Goal: Transaction & Acquisition: Book appointment/travel/reservation

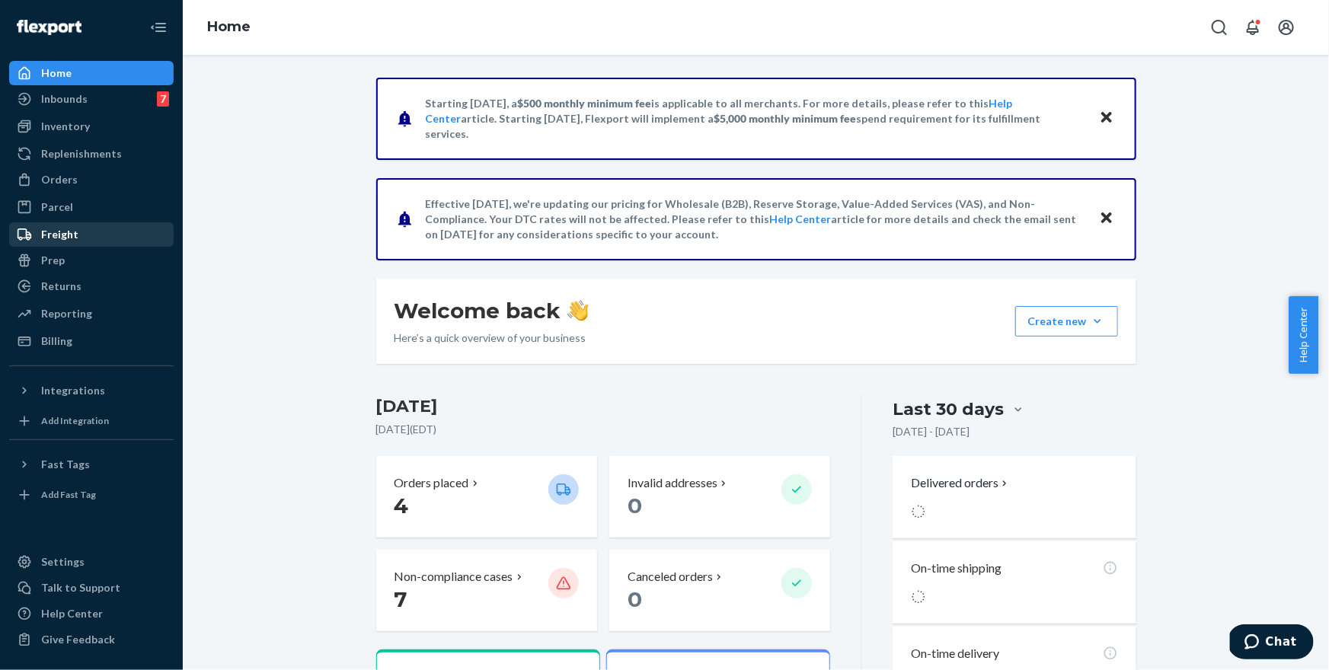
click at [110, 232] on div "Freight" at bounding box center [92, 234] width 162 height 21
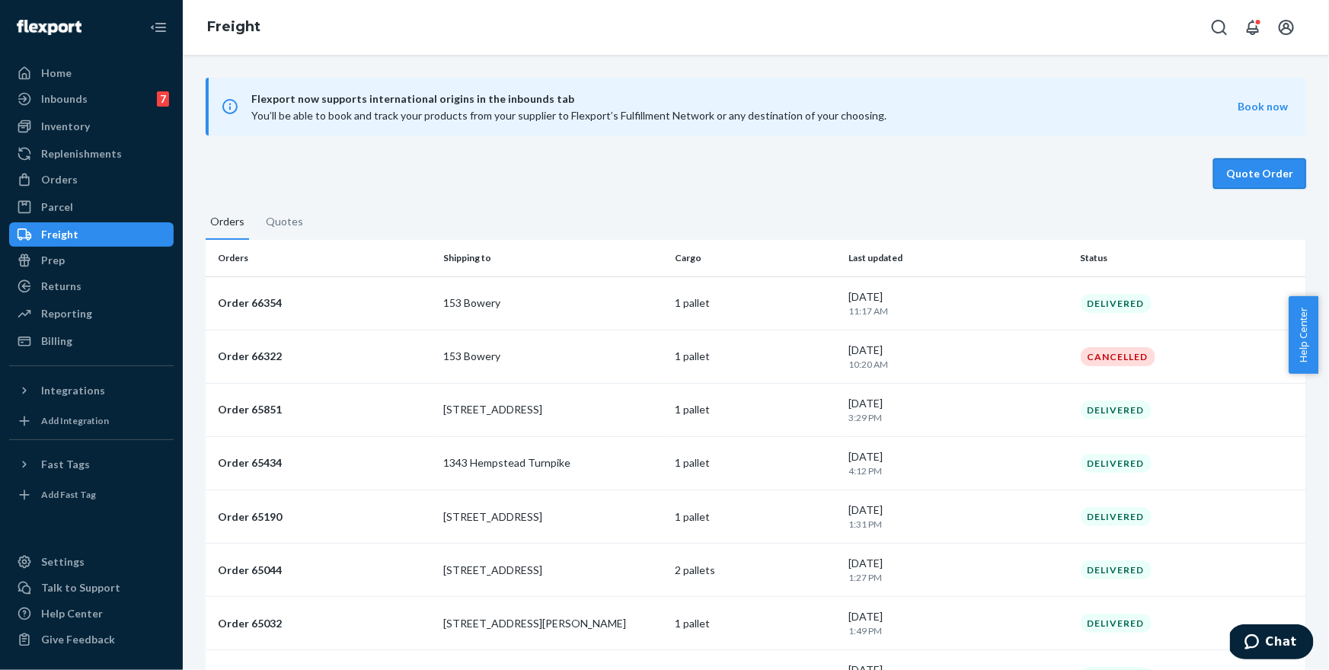
click at [1264, 166] on button "Quote Order" at bounding box center [1260, 173] width 93 height 30
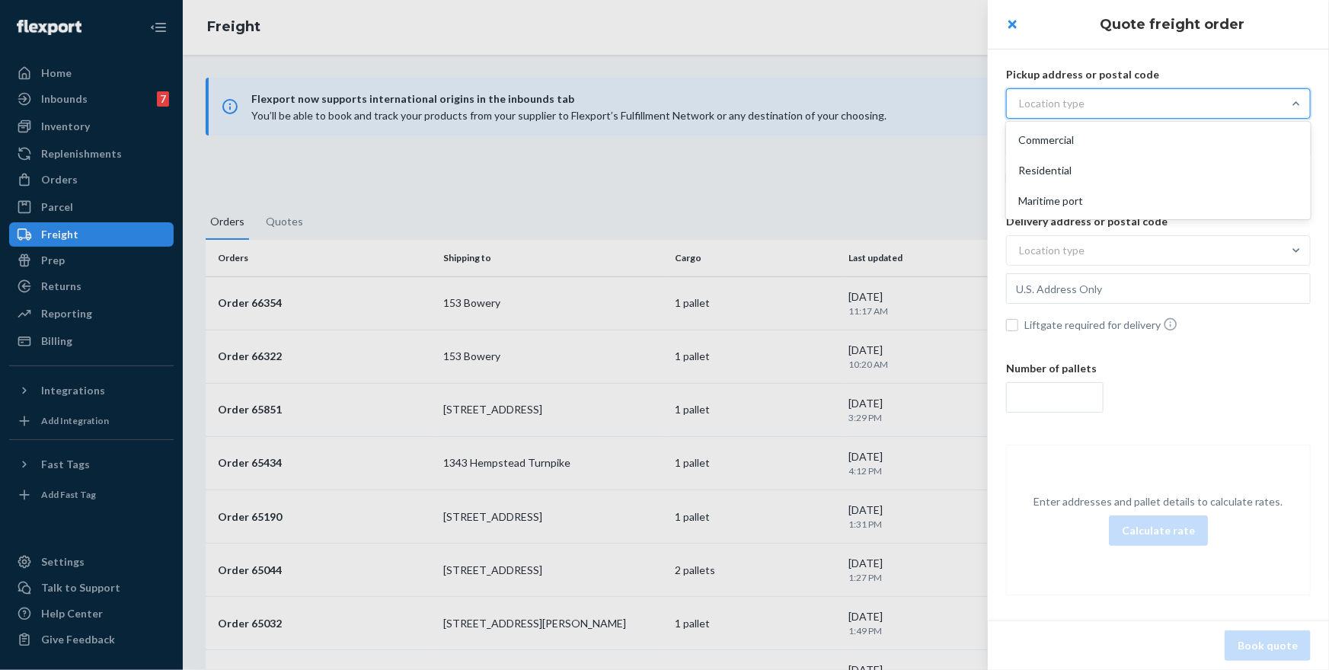
click at [1118, 101] on div "Location type" at bounding box center [1145, 103] width 276 height 27
click at [944, 104] on input "option Commercial focused, 1 of 3. 3 results available. Use Up and Down to choo…" at bounding box center [944, 104] width 0 height 0
click at [1118, 141] on div "Commercial" at bounding box center [1158, 140] width 299 height 30
click at [944, 104] on input "option Commercial focused, 1 of 3. 3 results available. Use Up and Down to choo…" at bounding box center [944, 104] width 0 height 0
click at [1124, 241] on div "Location type" at bounding box center [1145, 250] width 276 height 27
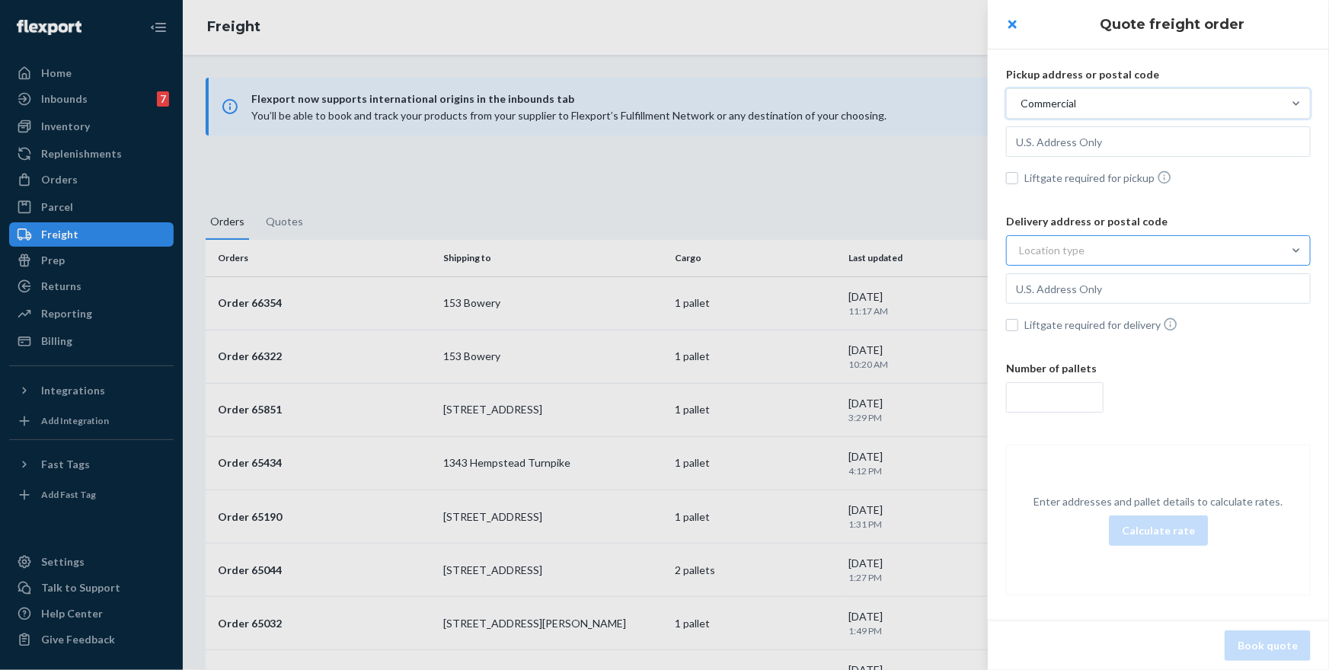
click at [944, 251] on input "Location type" at bounding box center [944, 251] width 0 height 0
drag, startPoint x: 1124, startPoint y: 284, endPoint x: 1121, endPoint y: 275, distance: 9.6
click at [1124, 284] on div "Commercial" at bounding box center [1158, 287] width 299 height 30
click at [944, 251] on input "option Commercial focused, 1 of 3. 3 results available. Use Up and Down to choo…" at bounding box center [944, 251] width 0 height 0
click at [1099, 139] on input "text" at bounding box center [1158, 141] width 305 height 30
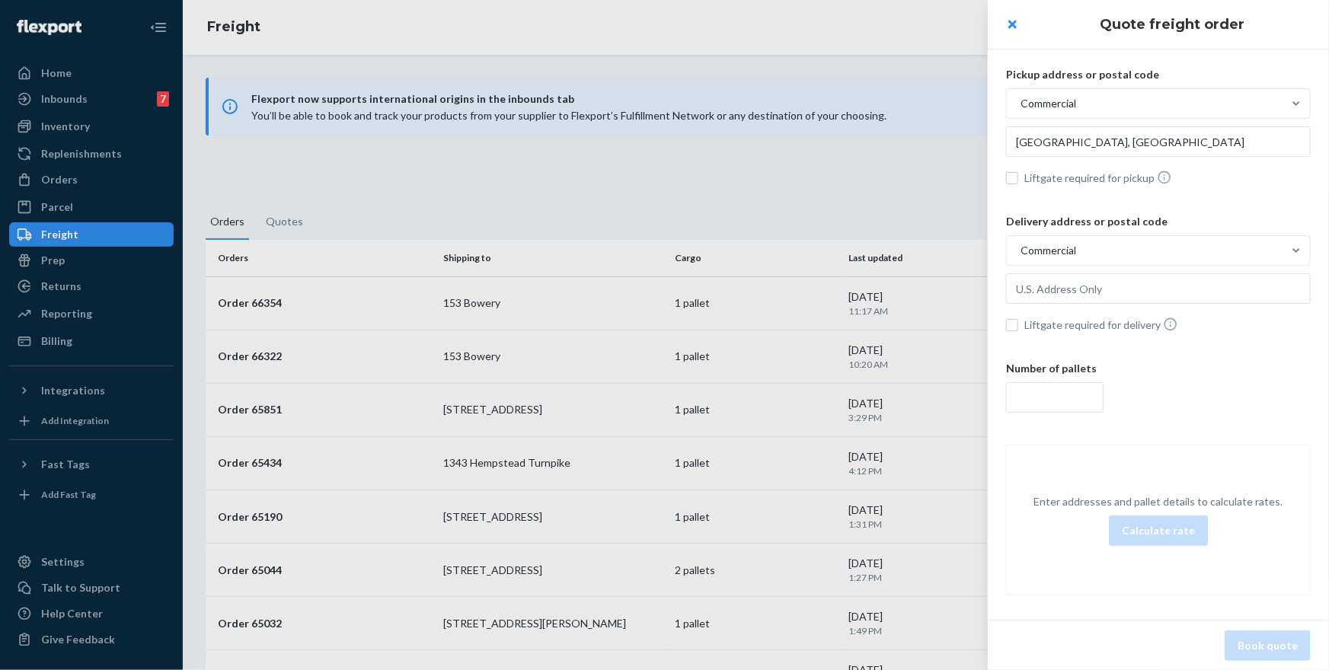
type input "[GEOGRAPHIC_DATA], [GEOGRAPHIC_DATA], 18040, [GEOGRAPHIC_DATA]"
click at [1143, 157] on input "text" at bounding box center [1158, 141] width 305 height 30
paste input "10003"
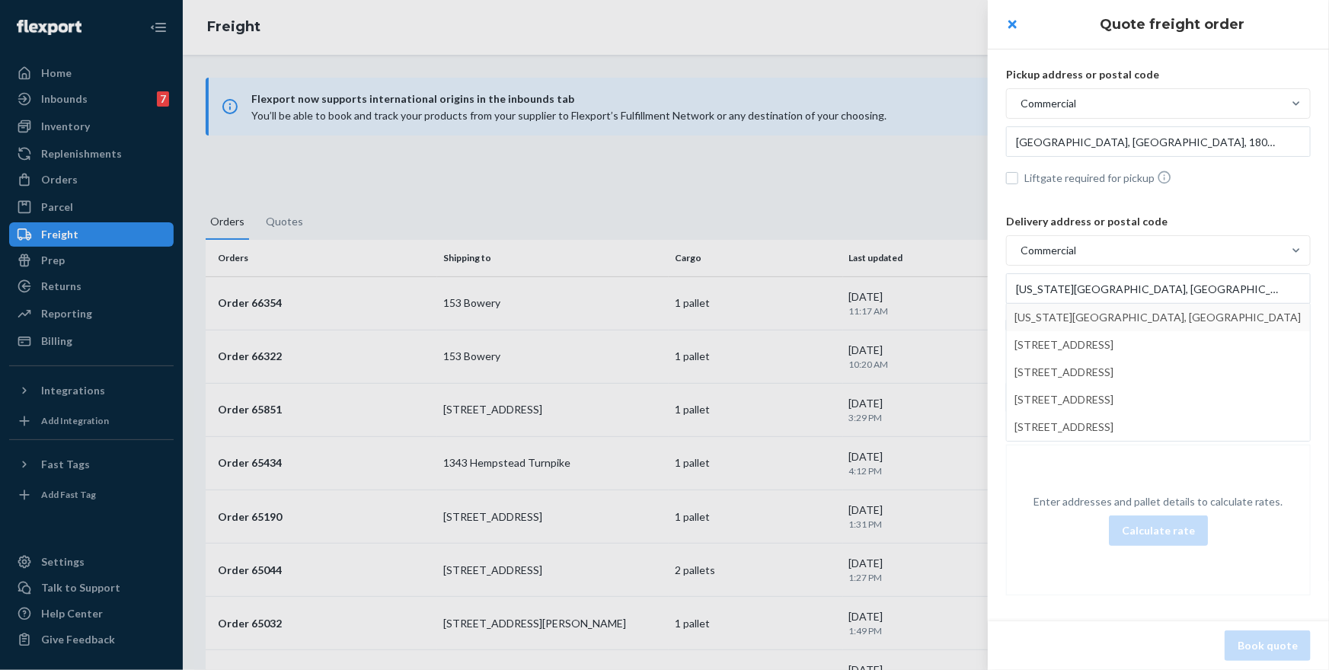
type input "[GEOGRAPHIC_DATA] - [US_STATE], [GEOGRAPHIC_DATA], 10003, [GEOGRAPHIC_DATA]"
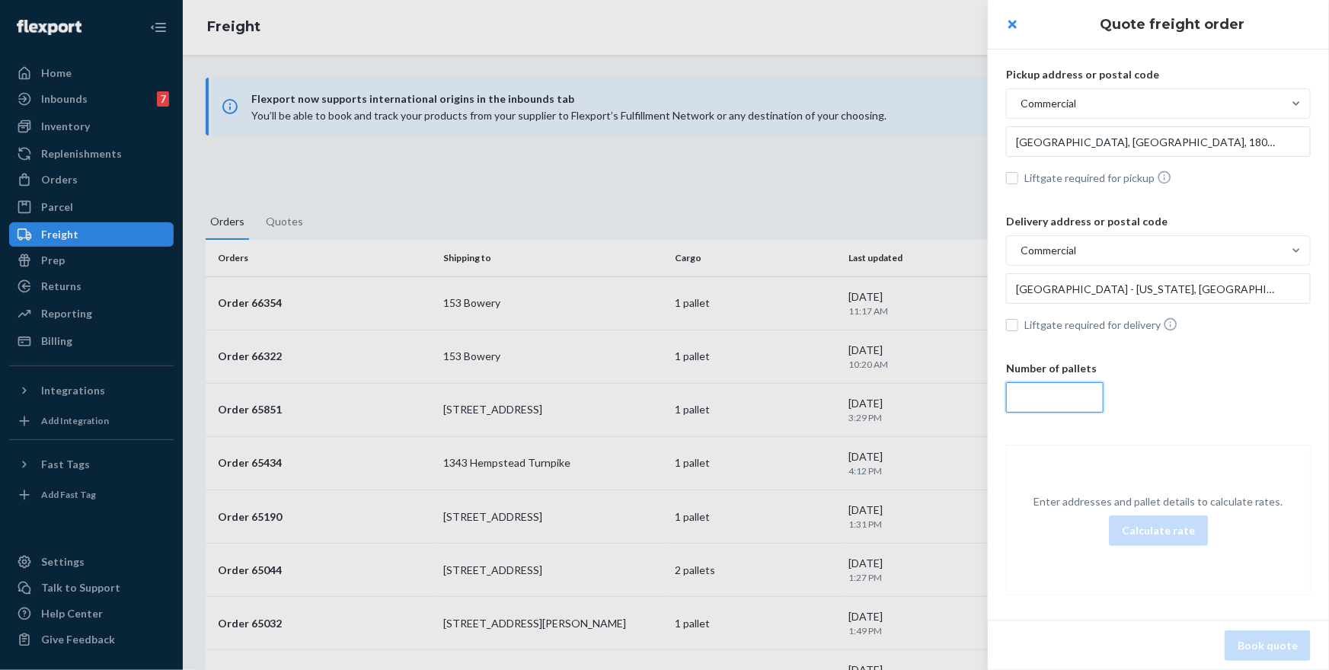
click at [1082, 392] on input "number" at bounding box center [1055, 397] width 98 height 30
type input "1"
click at [1153, 532] on button "Calculate rate" at bounding box center [1158, 531] width 99 height 30
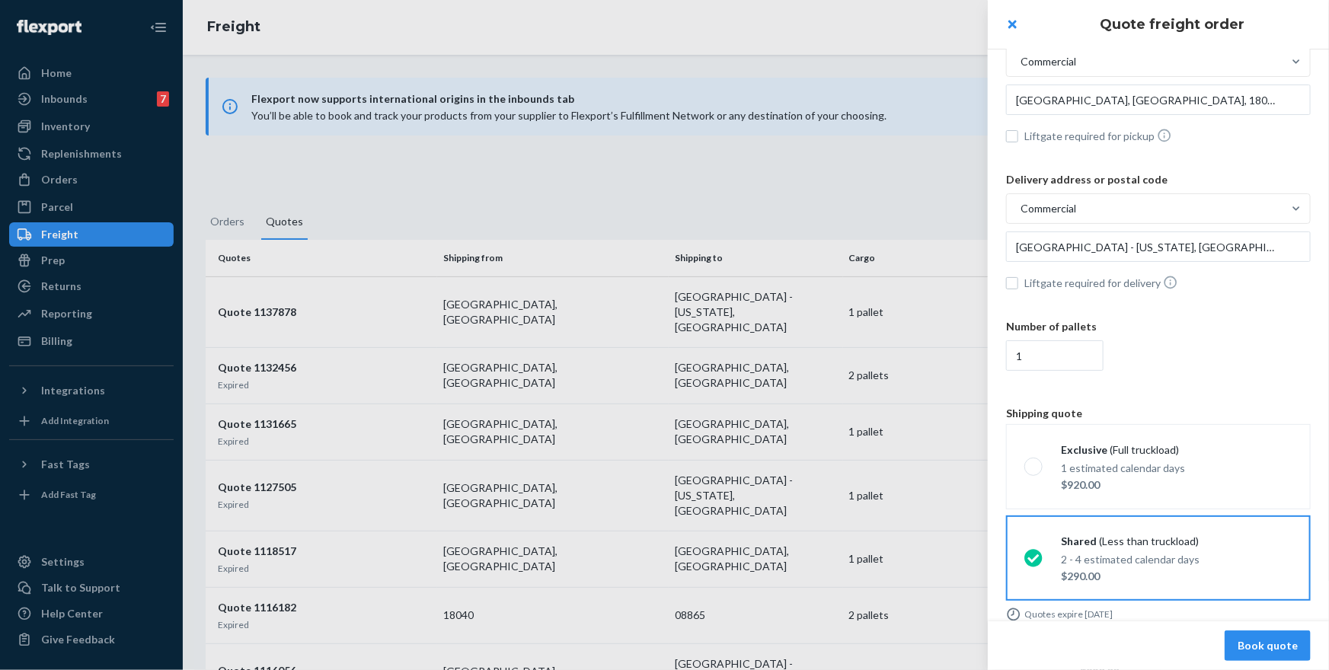
scroll to position [71, 0]
